Goal: Task Accomplishment & Management: Manage account settings

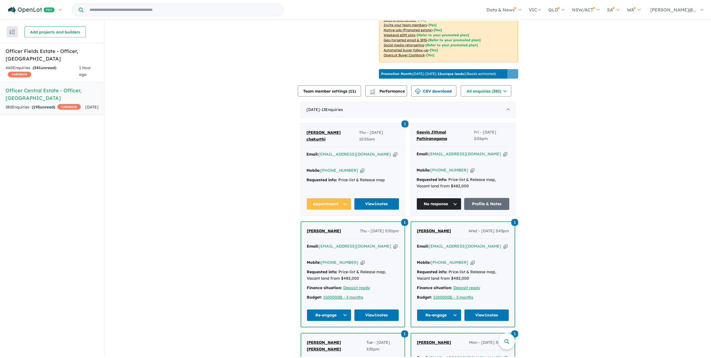
scroll to position [139, 0]
click at [92, 65] on div "1 hour ago" at bounding box center [89, 71] width 20 height 13
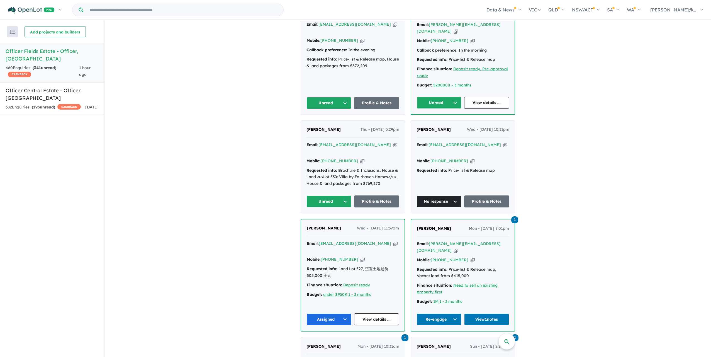
scroll to position [468, 0]
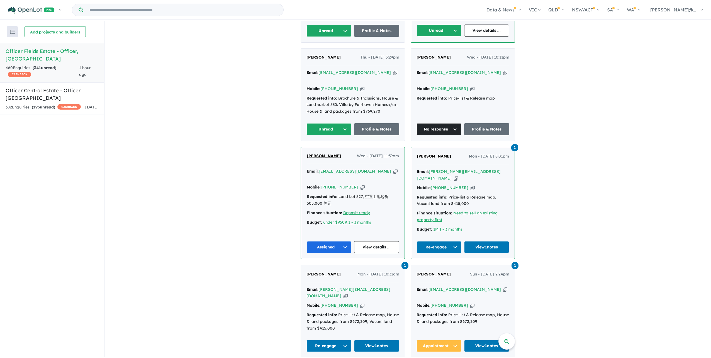
click at [327, 60] on span "[PERSON_NAME]" at bounding box center [323, 57] width 34 height 5
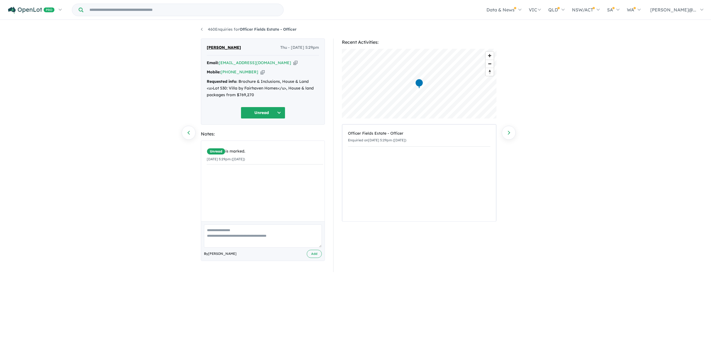
click at [261, 75] on icon "button" at bounding box center [262, 72] width 4 height 6
click at [283, 119] on button "Unread" at bounding box center [263, 113] width 45 height 12
click at [256, 289] on button "No response" at bounding box center [265, 282] width 48 height 13
click at [506, 133] on link "Next enquiry" at bounding box center [509, 133] width 14 height 14
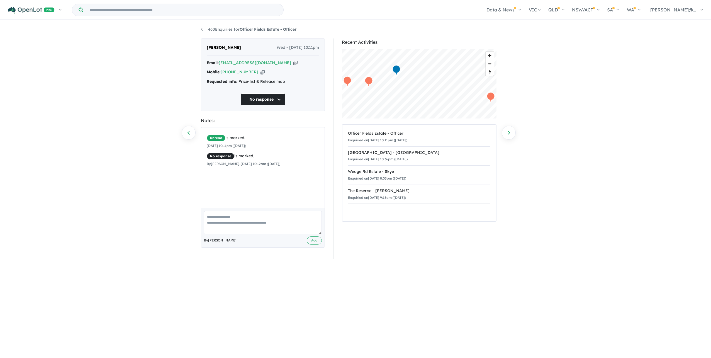
click at [264, 75] on icon "button" at bounding box center [262, 72] width 4 height 6
click at [191, 133] on link "Previous enquiry" at bounding box center [189, 133] width 14 height 14
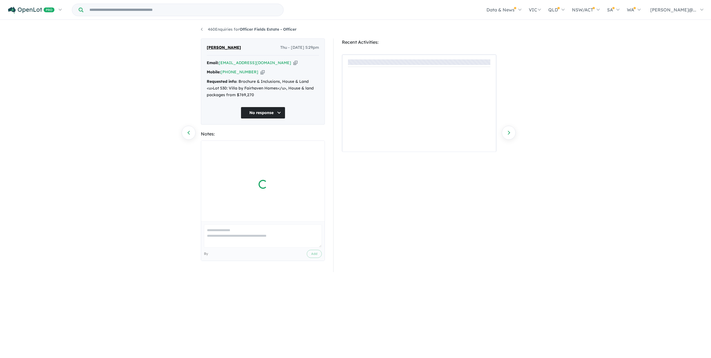
click at [191, 133] on link "Previous enquiry" at bounding box center [189, 133] width 14 height 14
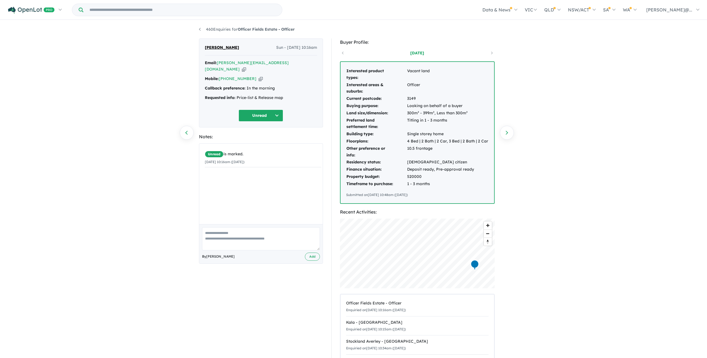
click at [260, 82] on icon "button" at bounding box center [261, 79] width 4 height 6
click at [262, 121] on button "Unread" at bounding box center [260, 115] width 45 height 12
click at [304, 92] on div "Callback preference: In the morning" at bounding box center [261, 88] width 112 height 7
click at [254, 121] on button "Unread" at bounding box center [260, 115] width 45 height 12
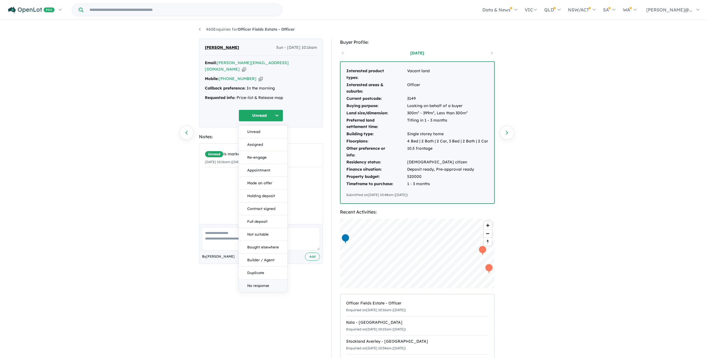
click at [255, 292] on button "No response" at bounding box center [263, 285] width 48 height 13
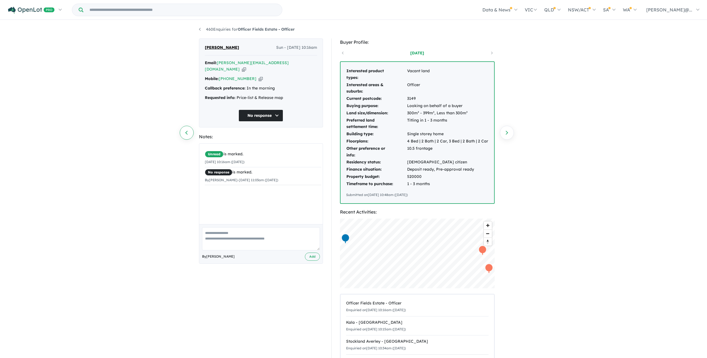
click at [190, 136] on link "Previous enquiry" at bounding box center [187, 133] width 14 height 14
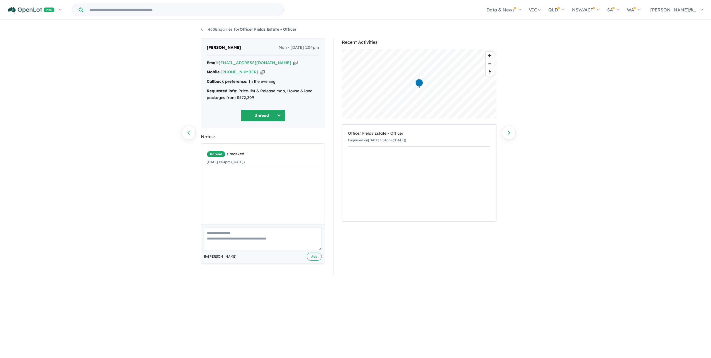
drag, startPoint x: 278, startPoint y: 89, endPoint x: 278, endPoint y: 93, distance: 4.5
drag, startPoint x: 278, startPoint y: 93, endPoint x: 253, endPoint y: 104, distance: 27.3
click at [253, 101] on div "Requested info: Price-list & Release map, House & land packages from $672,209" at bounding box center [263, 94] width 112 height 13
drag, startPoint x: 253, startPoint y: 104, endPoint x: 236, endPoint y: 106, distance: 17.1
click at [236, 101] on div "Requested info: Price-list & Release map, House & land packages from $672,209" at bounding box center [263, 94] width 112 height 13
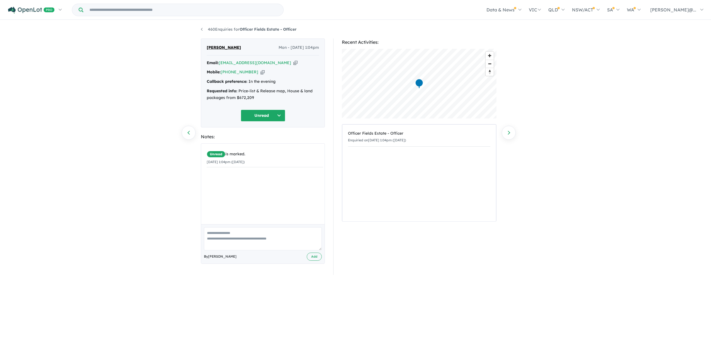
click at [281, 119] on button "Unread" at bounding box center [263, 115] width 45 height 12
drag, startPoint x: 281, startPoint y: 119, endPoint x: 220, endPoint y: 116, distance: 61.1
click at [220, 116] on div "Unread Unread Assigned Re-engage Appointment Made an offer Holding deposit Cont…" at bounding box center [263, 115] width 112 height 12
click at [269, 121] on button "Unread" at bounding box center [263, 115] width 45 height 12
click at [262, 291] on button "No response" at bounding box center [265, 285] width 48 height 13
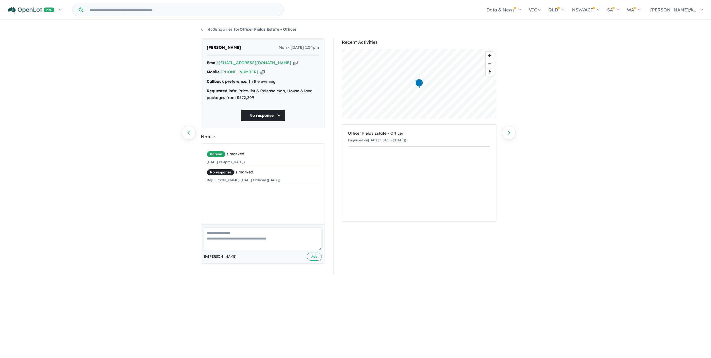
click at [263, 75] on icon "button" at bounding box center [262, 72] width 4 height 6
click at [191, 134] on link "Previous enquiry" at bounding box center [189, 133] width 14 height 14
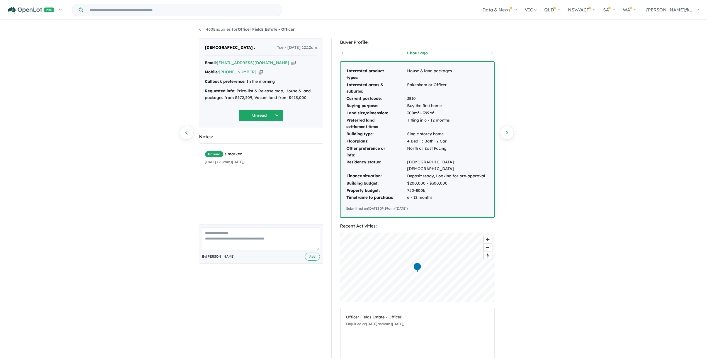
click at [276, 121] on button "Unread" at bounding box center [260, 115] width 45 height 12
click at [321, 115] on div "Sharuti . Tue - 23/09/2025, 12:12am Email: sharuti10@yahoo.com Copied! Mobile: …" at bounding box center [261, 82] width 124 height 89
click at [261, 75] on icon "button" at bounding box center [261, 72] width 4 height 6
click at [264, 250] on textarea at bounding box center [261, 238] width 118 height 23
click at [278, 121] on button "Unread" at bounding box center [260, 115] width 45 height 12
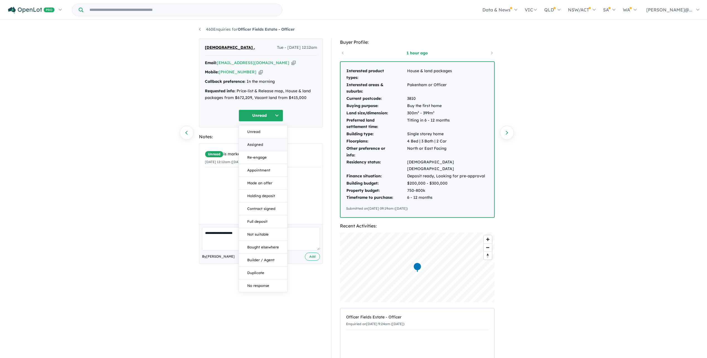
click at [271, 151] on button "Assigned" at bounding box center [263, 144] width 48 height 13
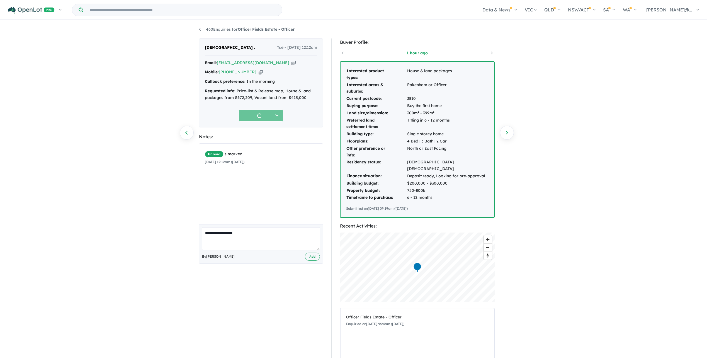
click at [262, 255] on div "**********" at bounding box center [261, 203] width 124 height 120
type textarea "**********"
click at [305, 252] on button "Add" at bounding box center [312, 256] width 15 height 8
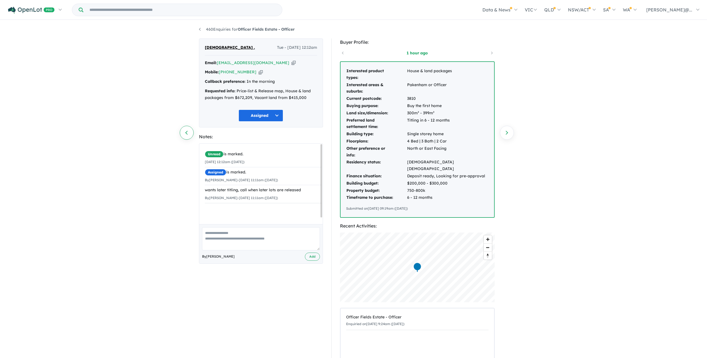
click at [185, 135] on link "Previous enquiry" at bounding box center [187, 133] width 14 height 14
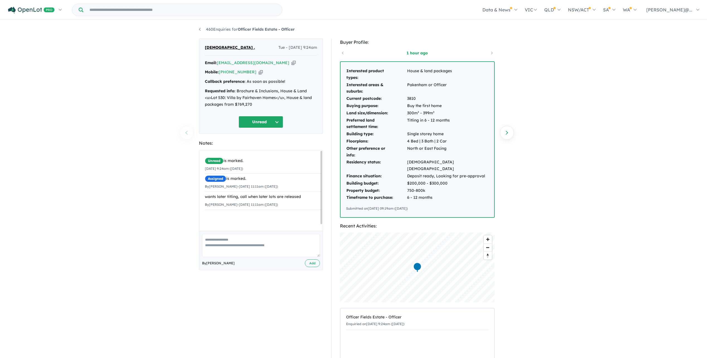
click at [189, 135] on div "460 Enquiries for Officer Fields Estate - Officer Previous enquiry Next enquiry…" at bounding box center [353, 189] width 707 height 336
click at [269, 128] on button "Unread" at bounding box center [260, 122] width 45 height 12
drag, startPoint x: 164, startPoint y: 140, endPoint x: 186, endPoint y: 75, distance: 67.7
click at [164, 137] on div "460 Enquiries for Officer Fields Estate - Officer Previous enquiry Next enquiry…" at bounding box center [353, 189] width 707 height 336
drag, startPoint x: 202, startPoint y: 33, endPoint x: 202, endPoint y: 30, distance: 2.8
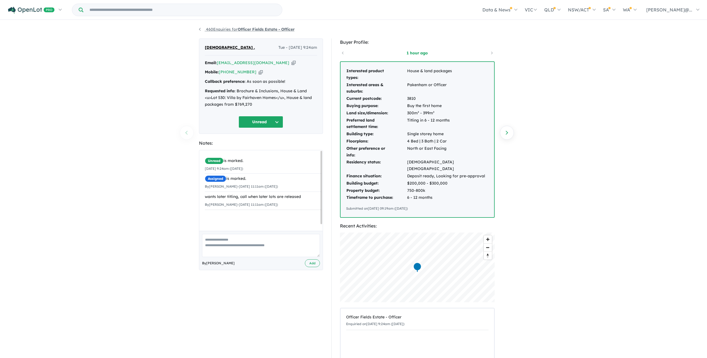
click at [202, 32] on li "460 Enquiries for Officer Fields Estate - Officer" at bounding box center [247, 29] width 96 height 7
click at [202, 30] on link "460 Enquiries for Officer Fields Estate - Officer" at bounding box center [247, 29] width 96 height 5
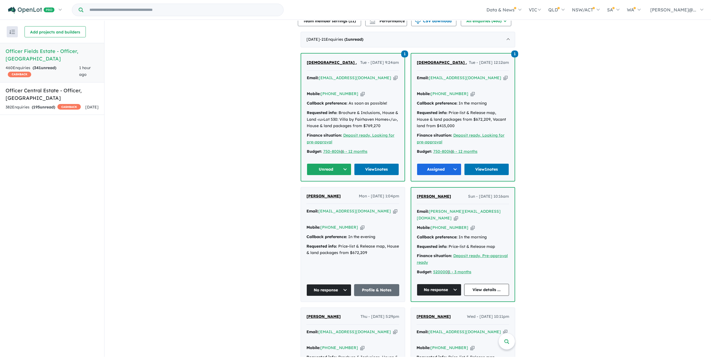
scroll to position [217, 0]
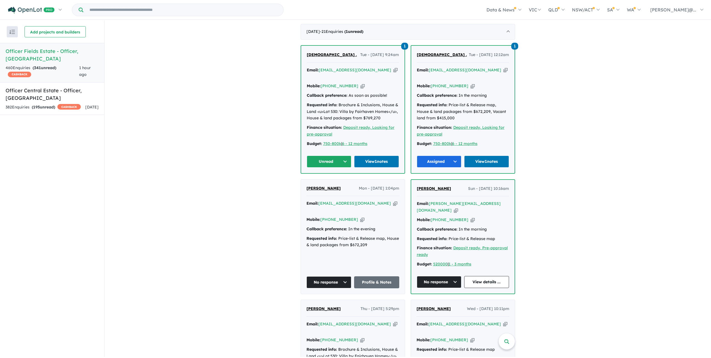
click at [332, 167] on button "Unread" at bounding box center [329, 161] width 45 height 12
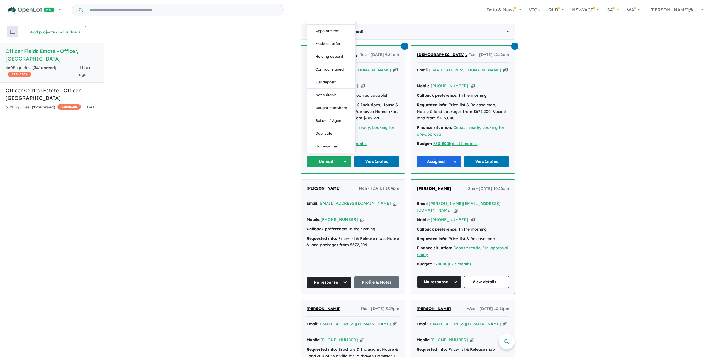
click at [341, 12] on button "Assigned" at bounding box center [331, 5] width 48 height 13
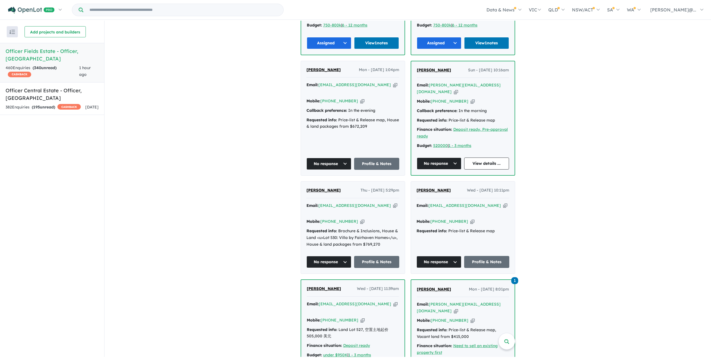
scroll to position [273, 0]
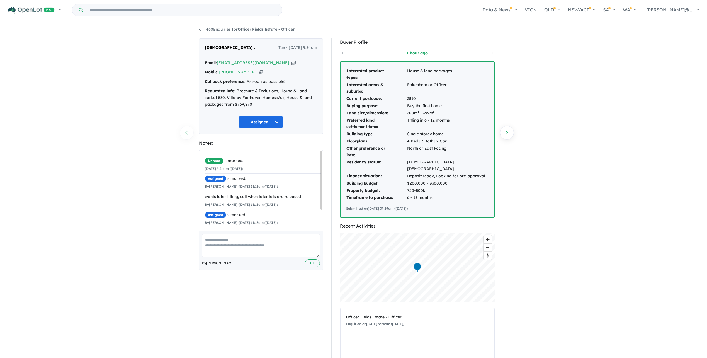
click at [262, 75] on icon "button" at bounding box center [261, 72] width 4 height 6
click at [203, 31] on link "460 Enquiries for Officer Fields Estate - Officer" at bounding box center [247, 29] width 96 height 5
